Goal: Task Accomplishment & Management: Use online tool/utility

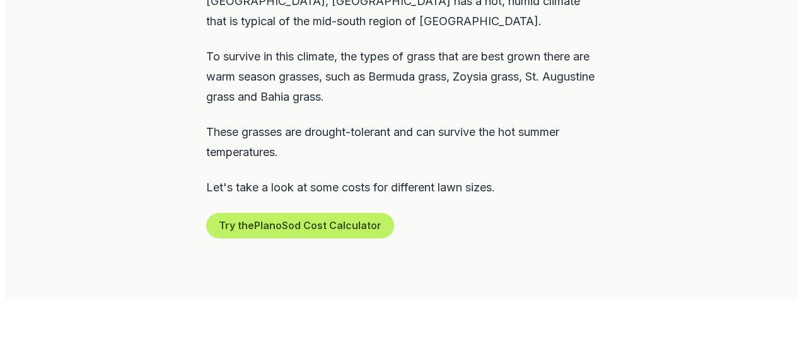
scroll to position [664, 0]
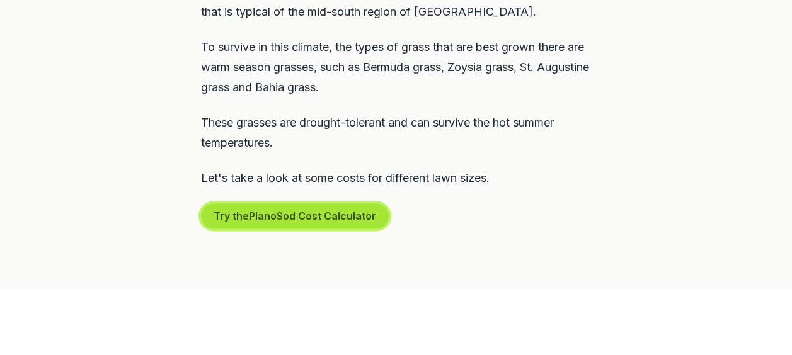
click at [320, 222] on button "Try the Plano Sod Cost Calculator" at bounding box center [295, 216] width 188 height 25
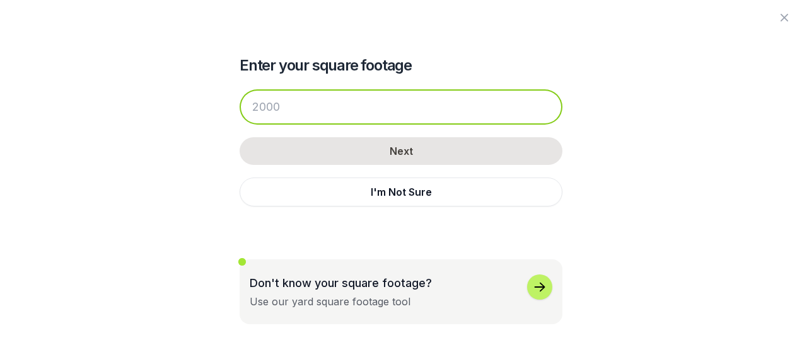
click at [299, 105] on input "number" at bounding box center [400, 106] width 323 height 35
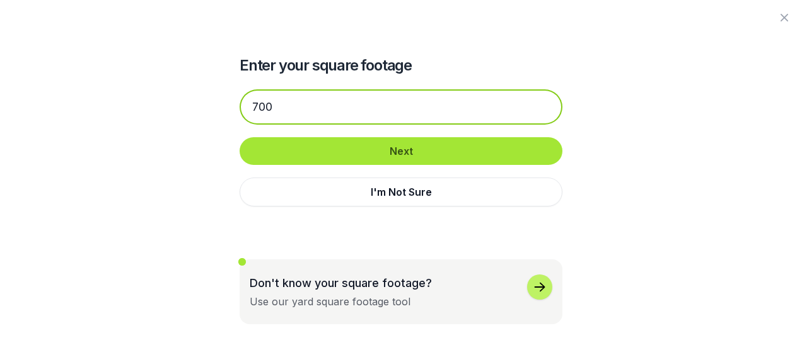
type input "700"
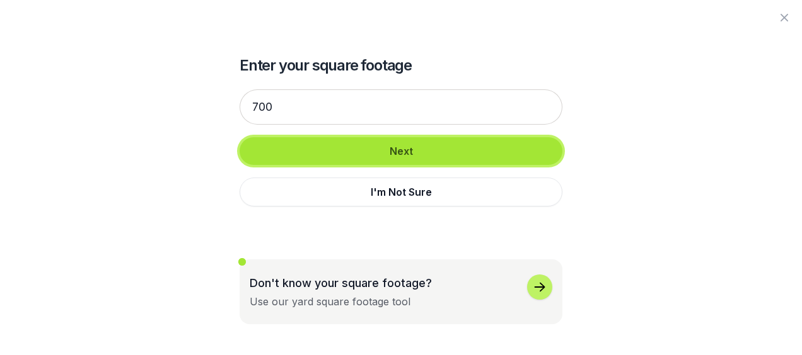
click at [405, 149] on button "Next" at bounding box center [400, 151] width 323 height 28
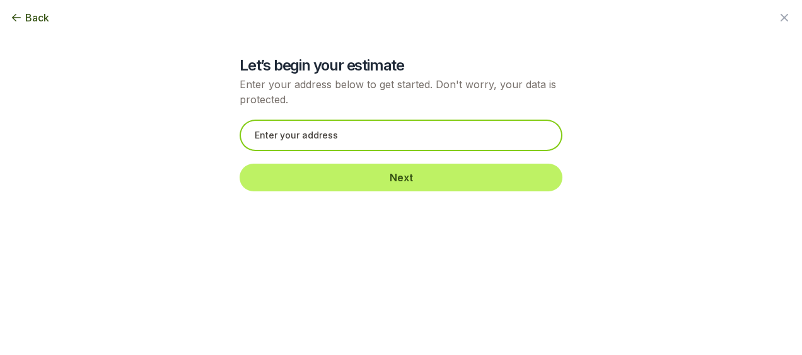
click at [361, 131] on input "text" at bounding box center [400, 136] width 323 height 32
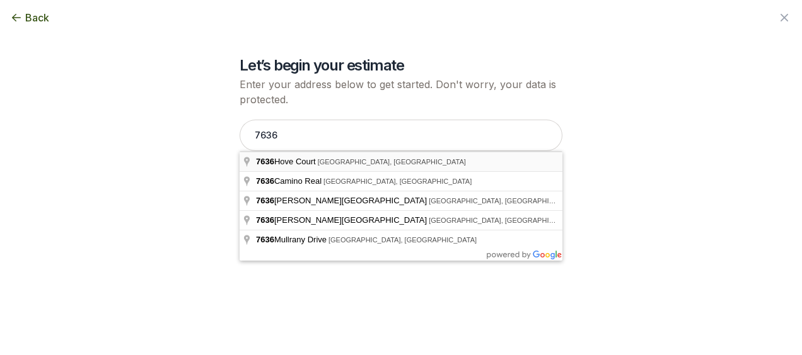
type input "[STREET_ADDRESS]"
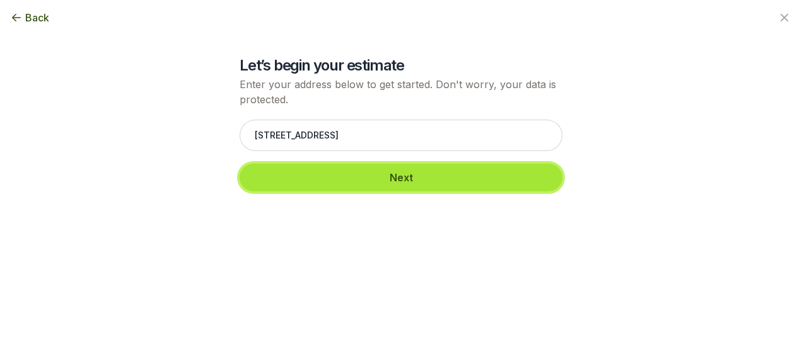
click at [391, 178] on button "Next" at bounding box center [400, 178] width 323 height 28
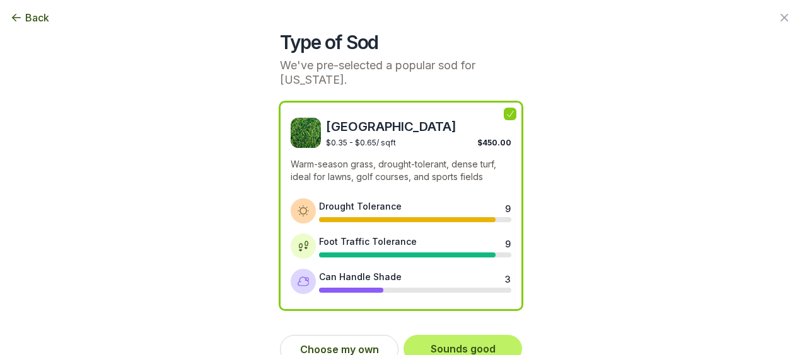
scroll to position [28, 0]
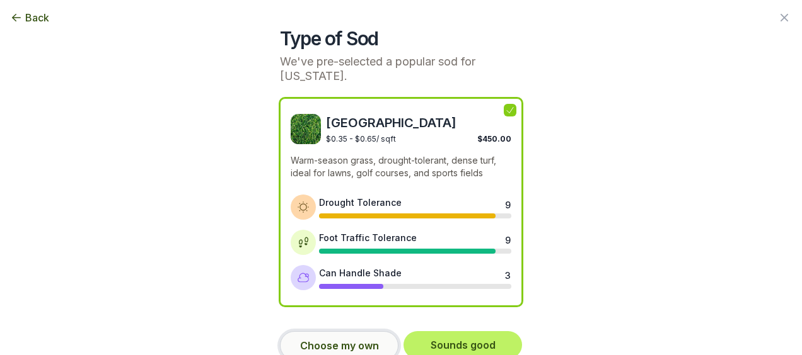
click at [323, 332] on button "Choose my own" at bounding box center [339, 346] width 118 height 29
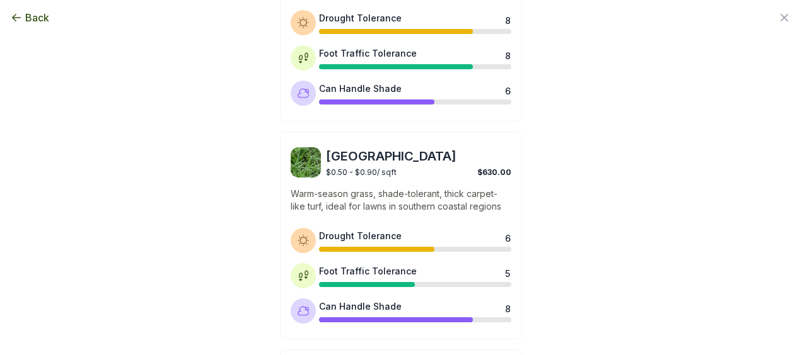
scroll to position [661, 0]
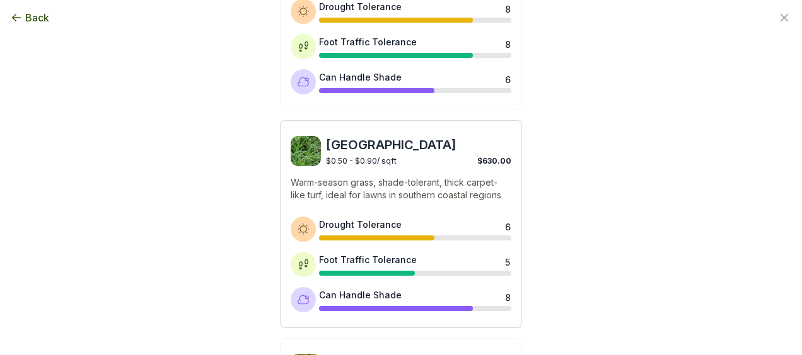
click at [326, 154] on div "$0.50 - $0.90 / sqft $630.00" at bounding box center [418, 160] width 185 height 12
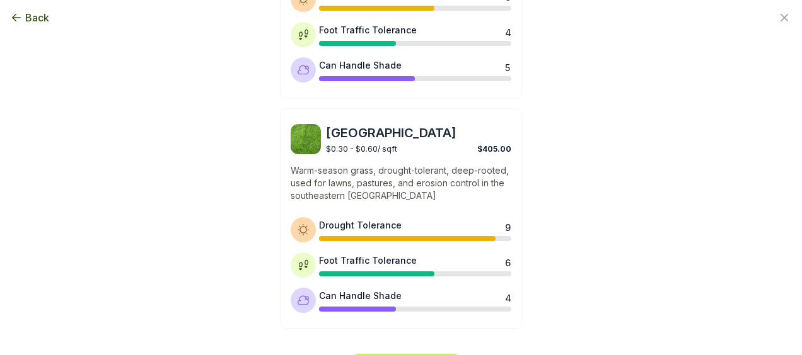
scroll to position [1141, 0]
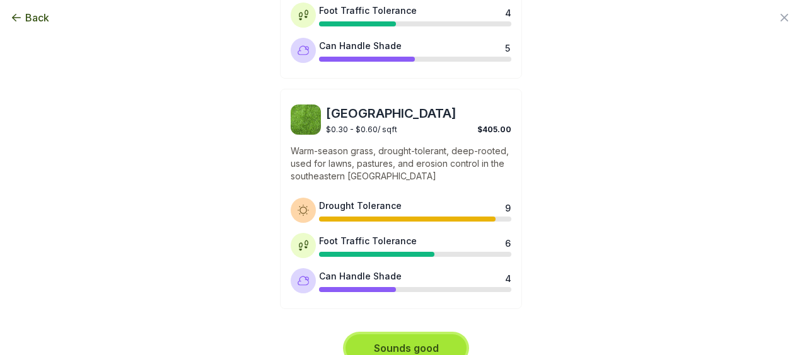
click at [403, 335] on button "Sounds good" at bounding box center [405, 349] width 121 height 28
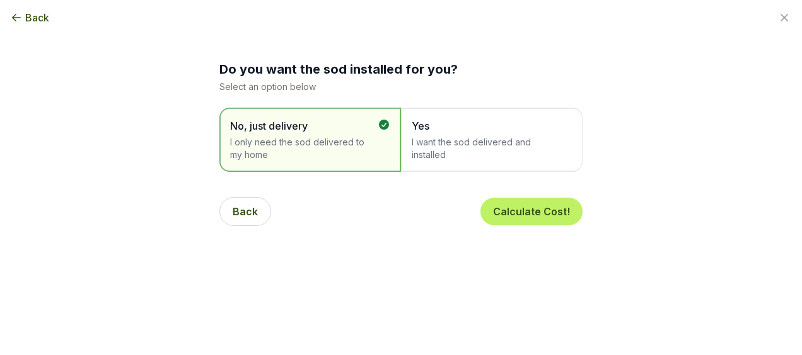
click at [461, 139] on span "I want the sod delivered and installed" at bounding box center [485, 148] width 147 height 25
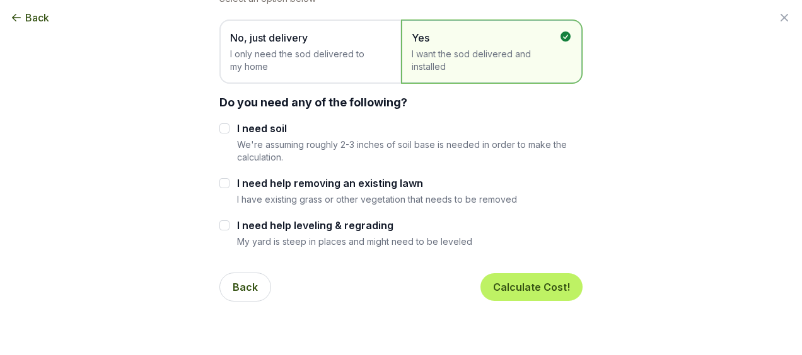
scroll to position [95, 0]
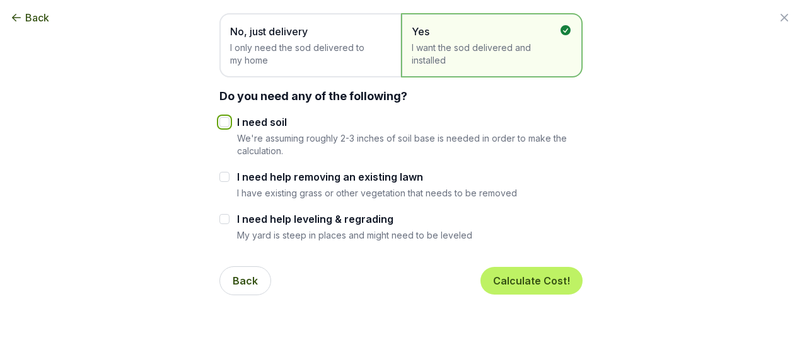
click at [223, 124] on input "I need soil" at bounding box center [224, 122] width 10 height 10
checkbox input "true"
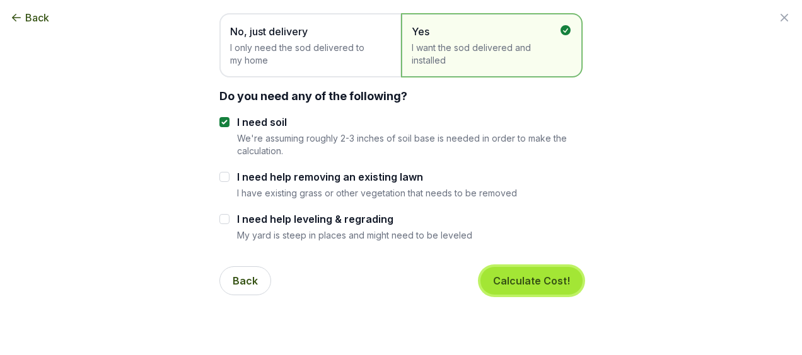
click at [517, 279] on button "Calculate Cost!" at bounding box center [531, 281] width 102 height 28
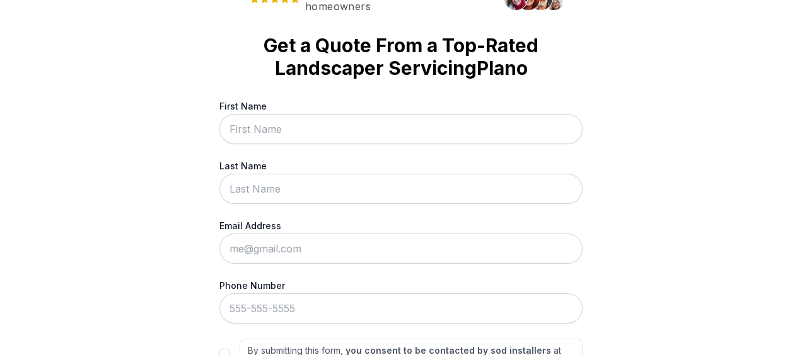
scroll to position [31, 0]
type input "[PERSON_NAME]"
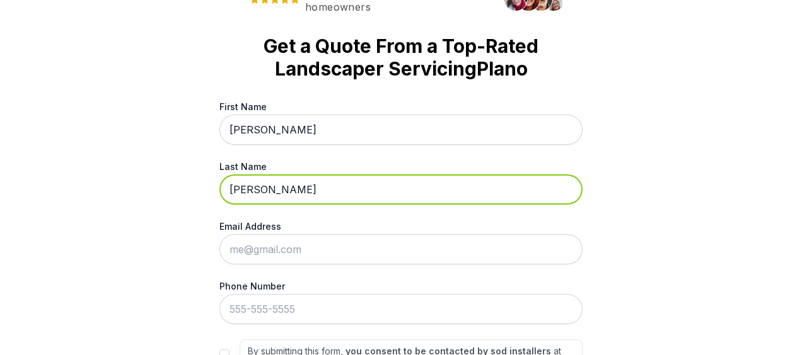
type input "[PERSON_NAME]"
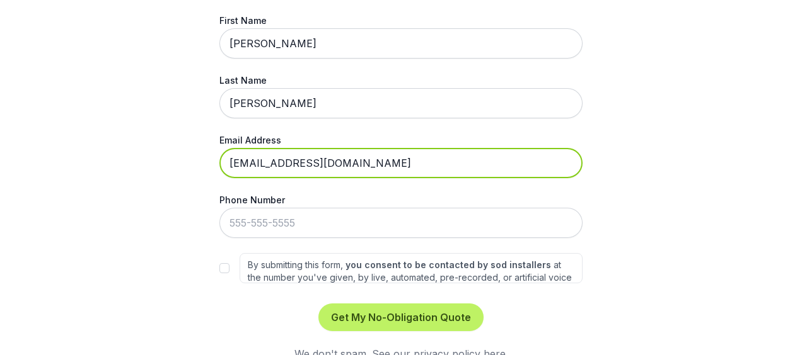
scroll to position [139, 0]
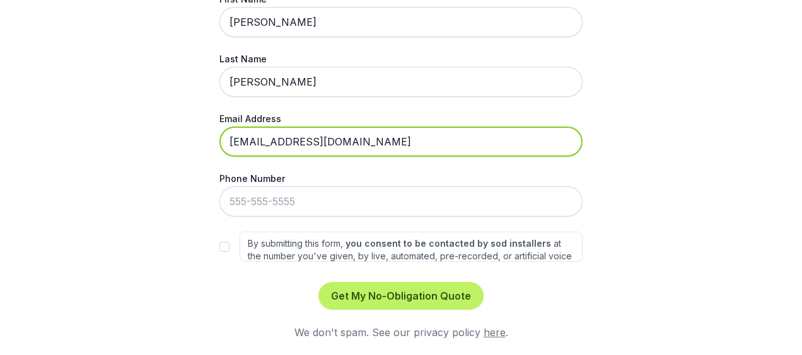
type input "[EMAIL_ADDRESS][DOMAIN_NAME]"
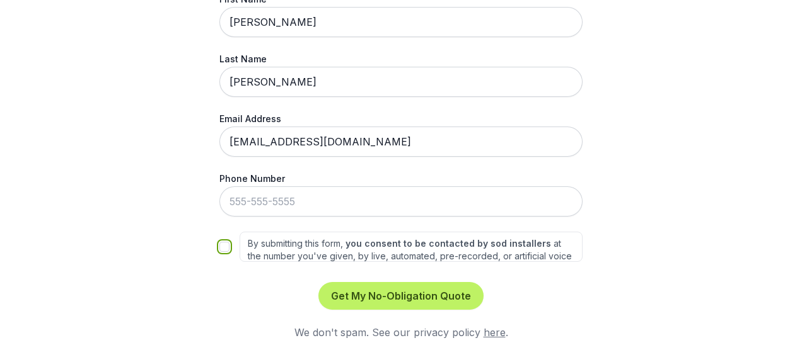
click at [221, 248] on input "By submitting this form, you consent to be contacted by sod installers at the n…" at bounding box center [224, 247] width 10 height 10
checkbox input "true"
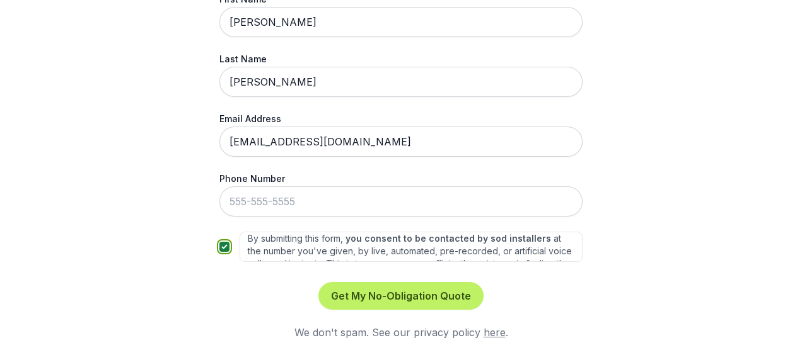
scroll to position [0, 0]
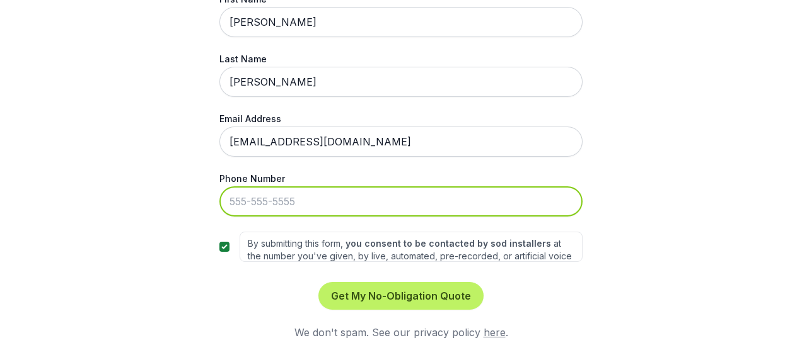
click at [291, 200] on input "Phone Number" at bounding box center [400, 202] width 363 height 30
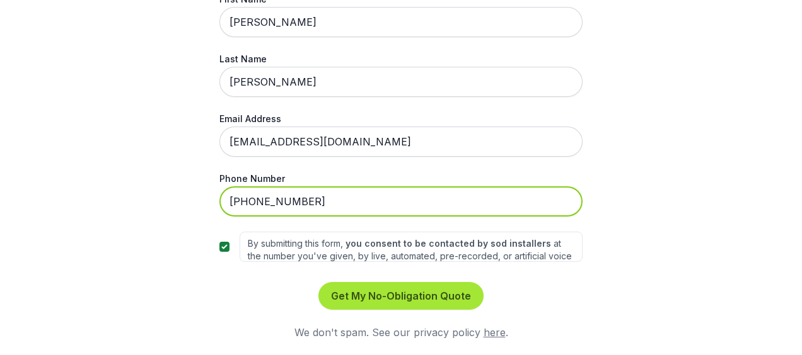
type input "[PHONE_NUMBER]"
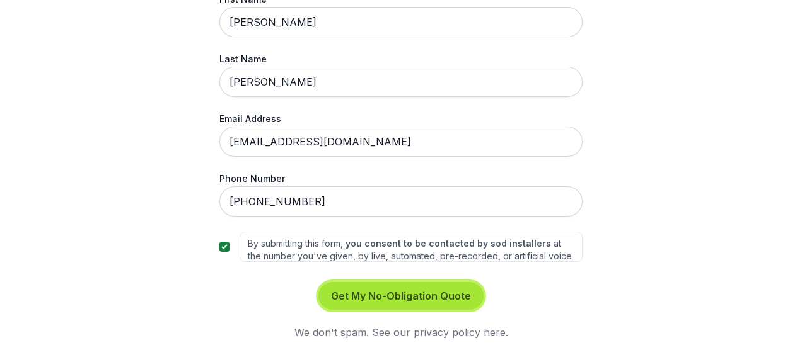
click at [379, 294] on button "Get My No-Obligation Quote" at bounding box center [400, 296] width 165 height 28
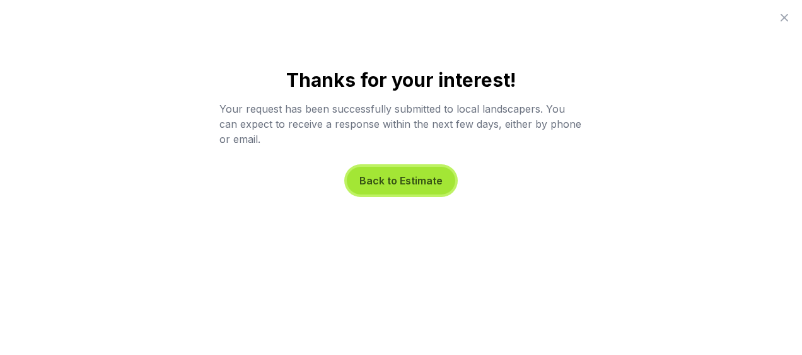
click at [396, 185] on button "Back to Estimate" at bounding box center [401, 181] width 108 height 28
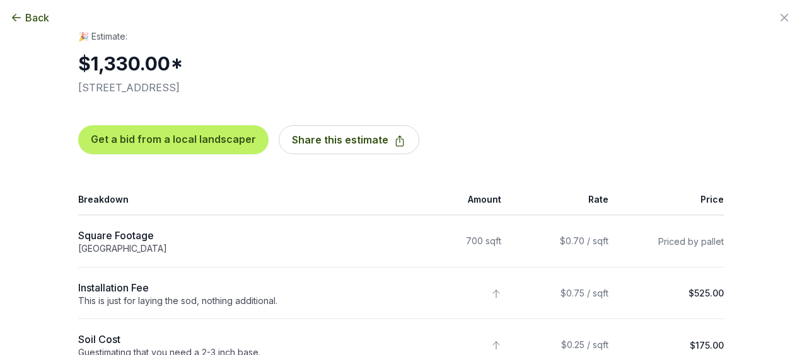
click at [17, 13] on icon "button" at bounding box center [16, 17] width 13 height 13
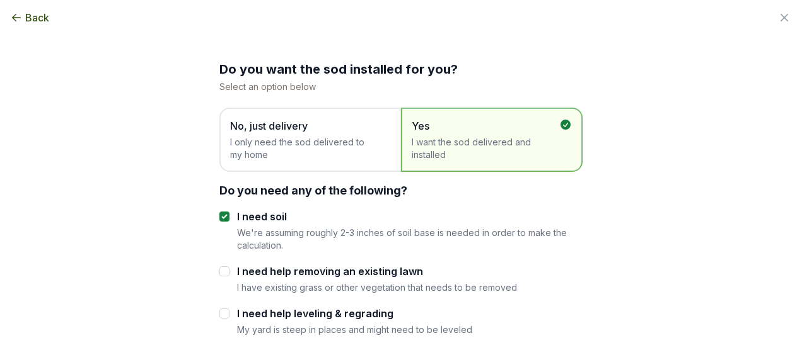
click at [495, 5] on div "Back" at bounding box center [401, 17] width 802 height 35
click at [497, 0] on div "Back" at bounding box center [401, 17] width 802 height 35
